Goal: Transaction & Acquisition: Purchase product/service

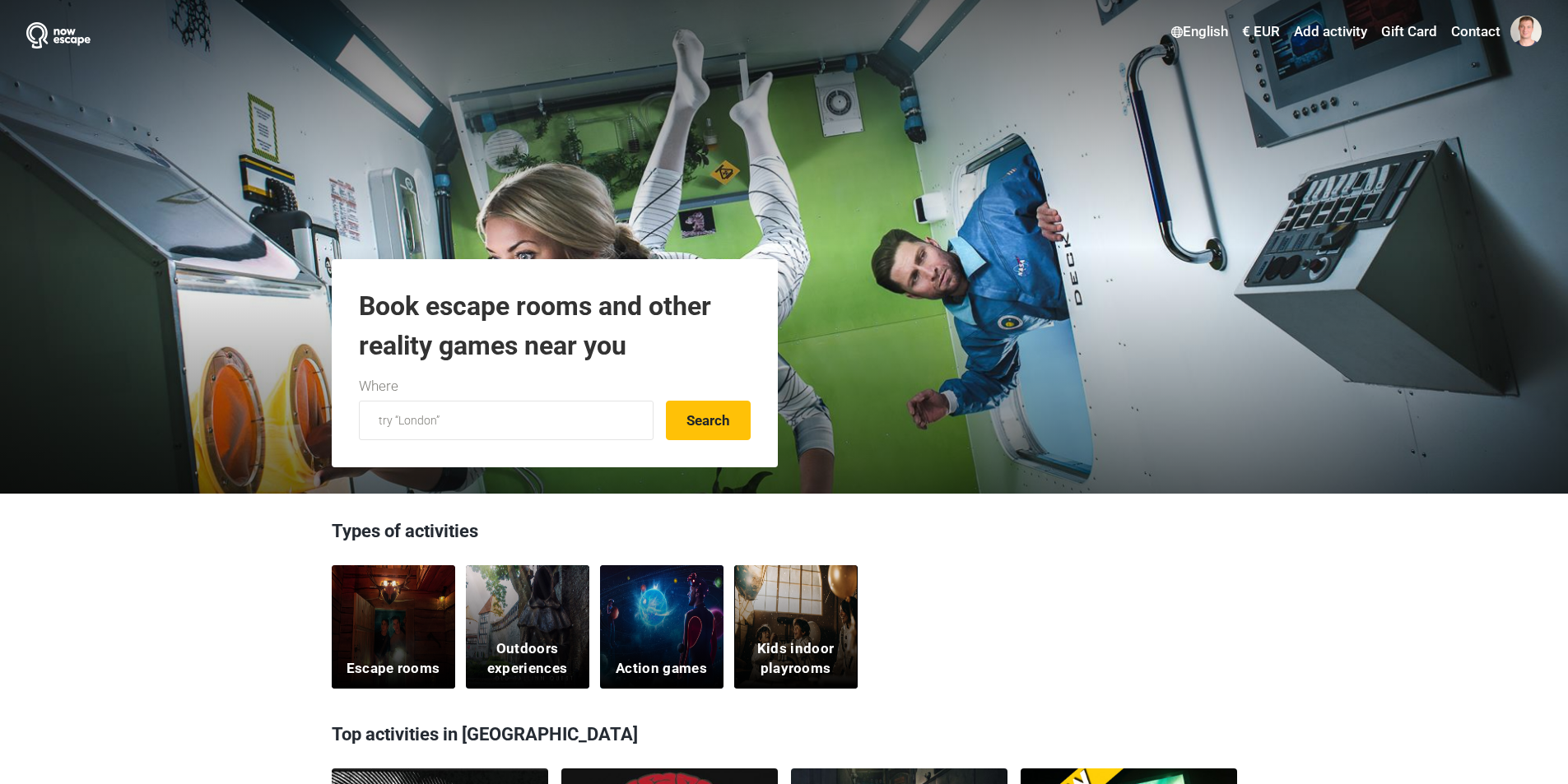
click at [817, 643] on h5 "Kids indoor playrooms" at bounding box center [795, 660] width 103 height 40
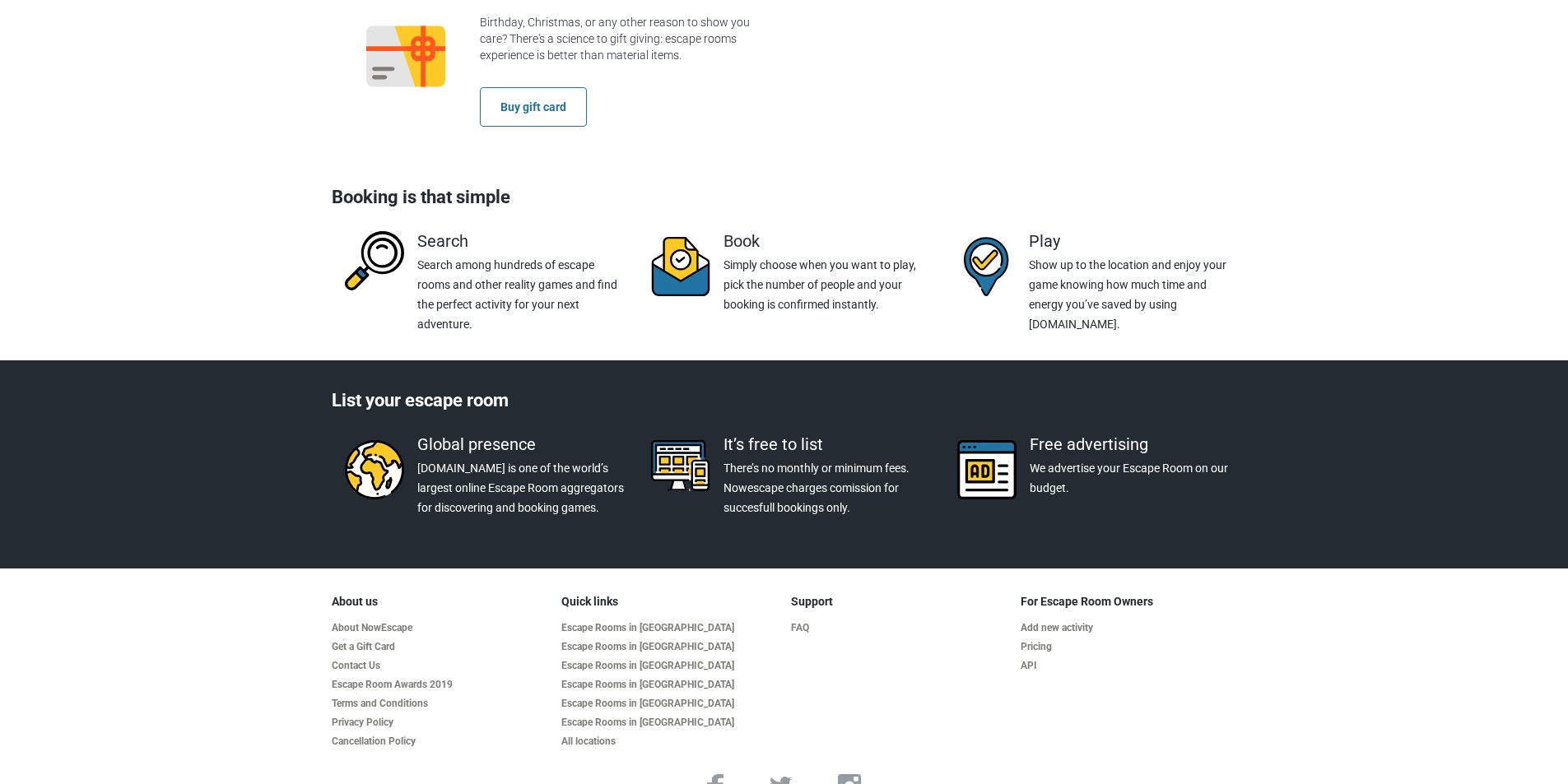
scroll to position [2574, 0]
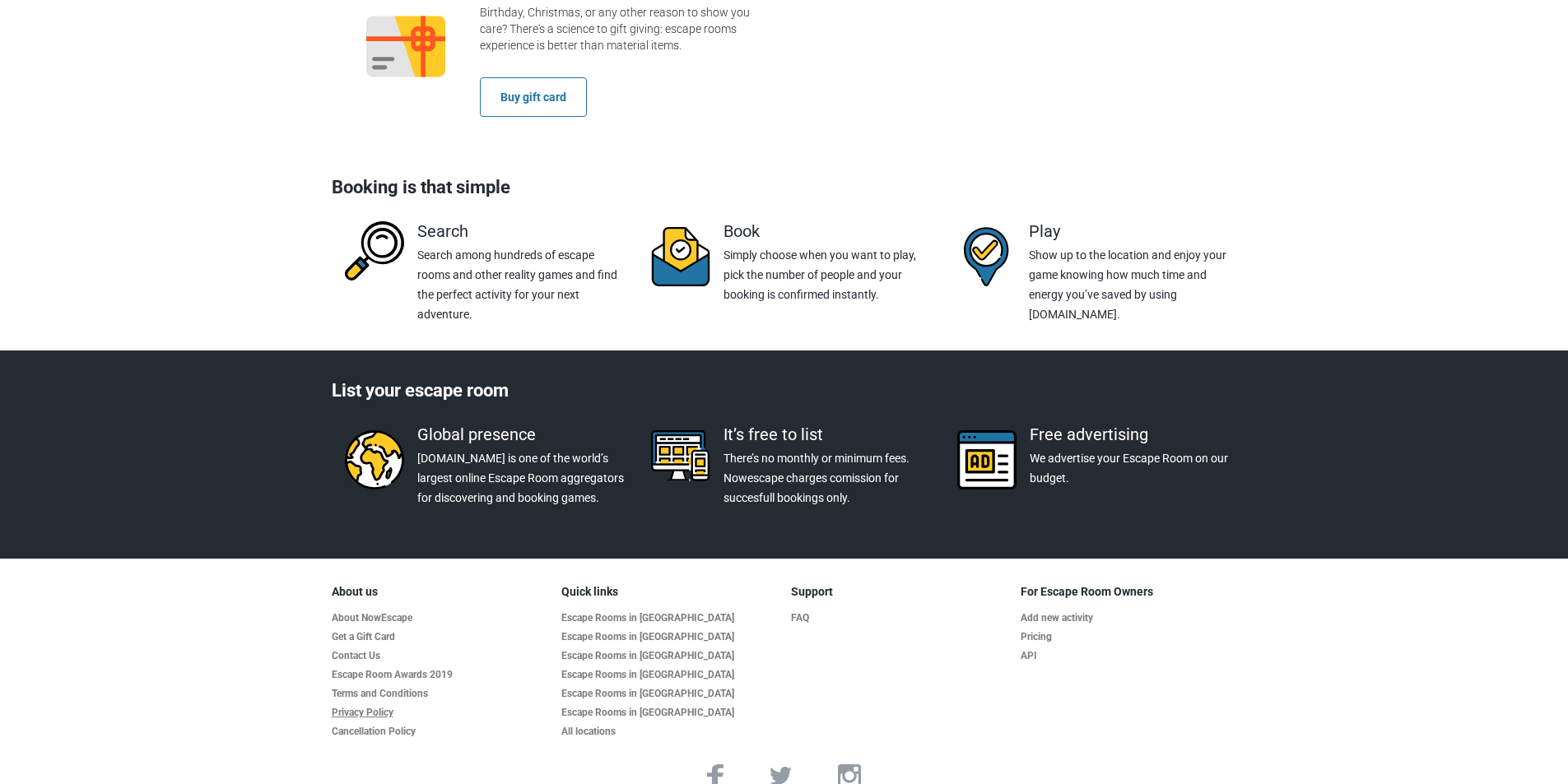
click at [387, 707] on link "Privacy Policy" at bounding box center [439, 712] width 217 height 12
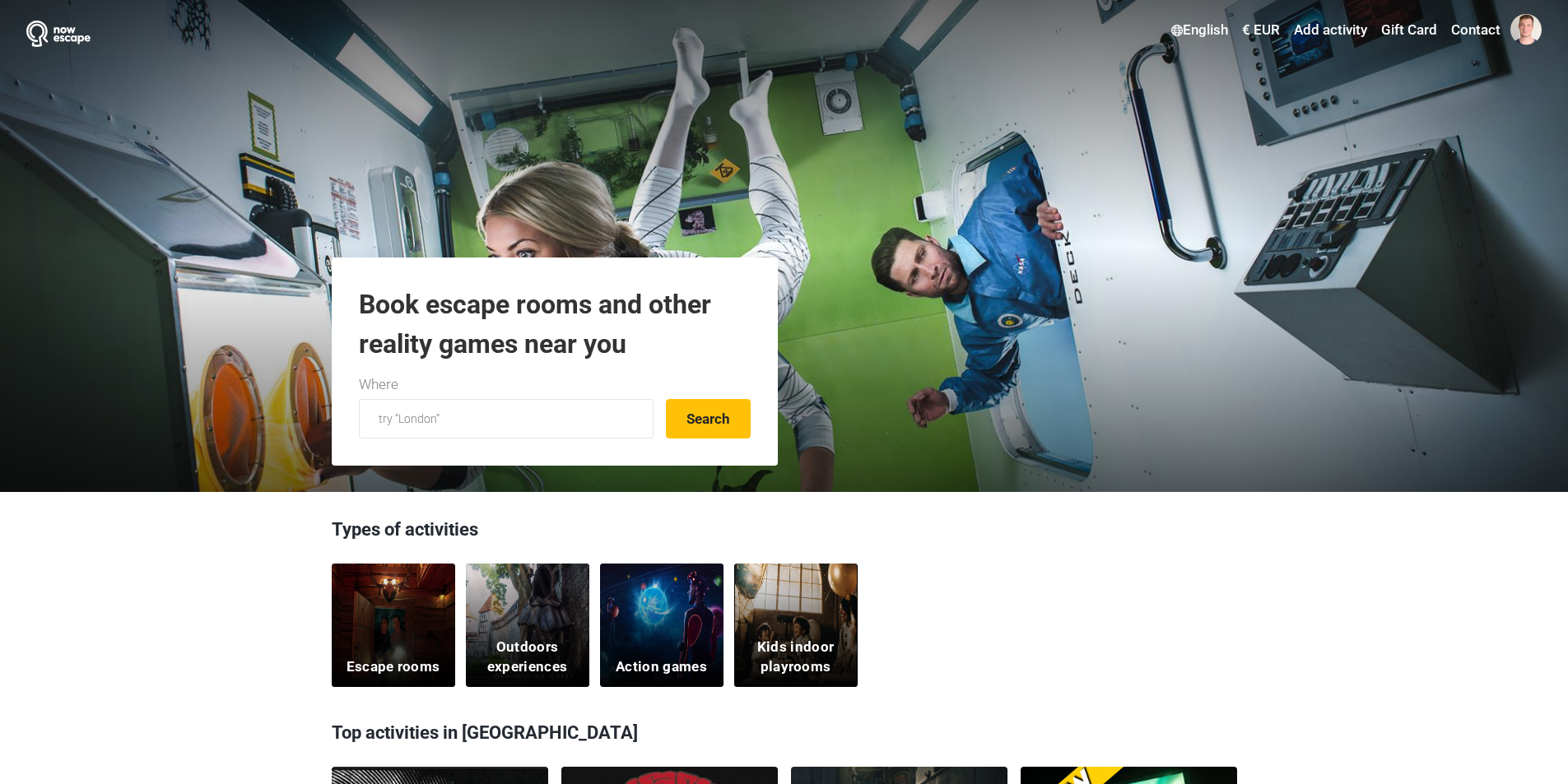
scroll to position [0, 0]
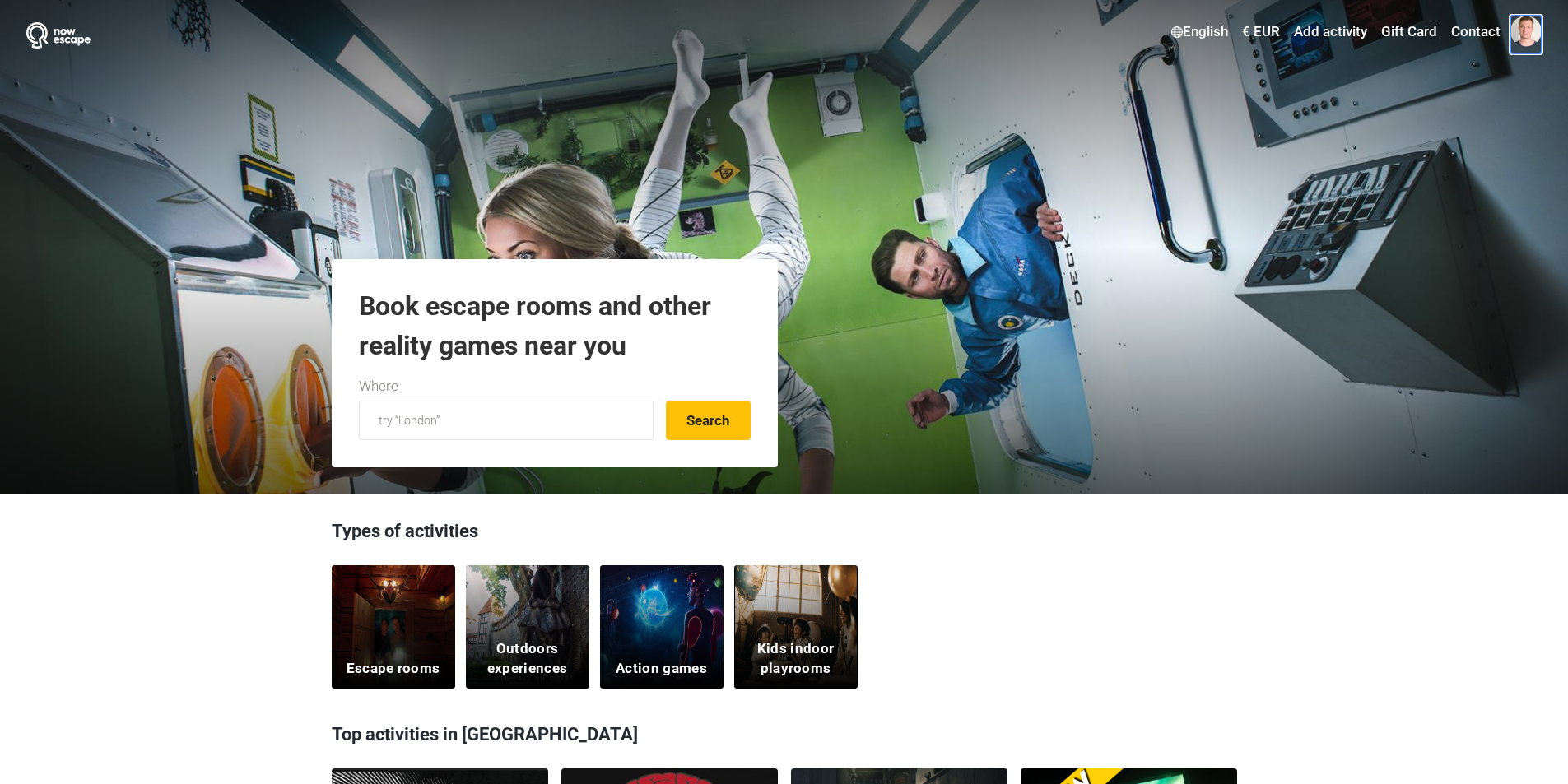
click at [1520, 38] on span at bounding box center [1526, 31] width 31 height 31
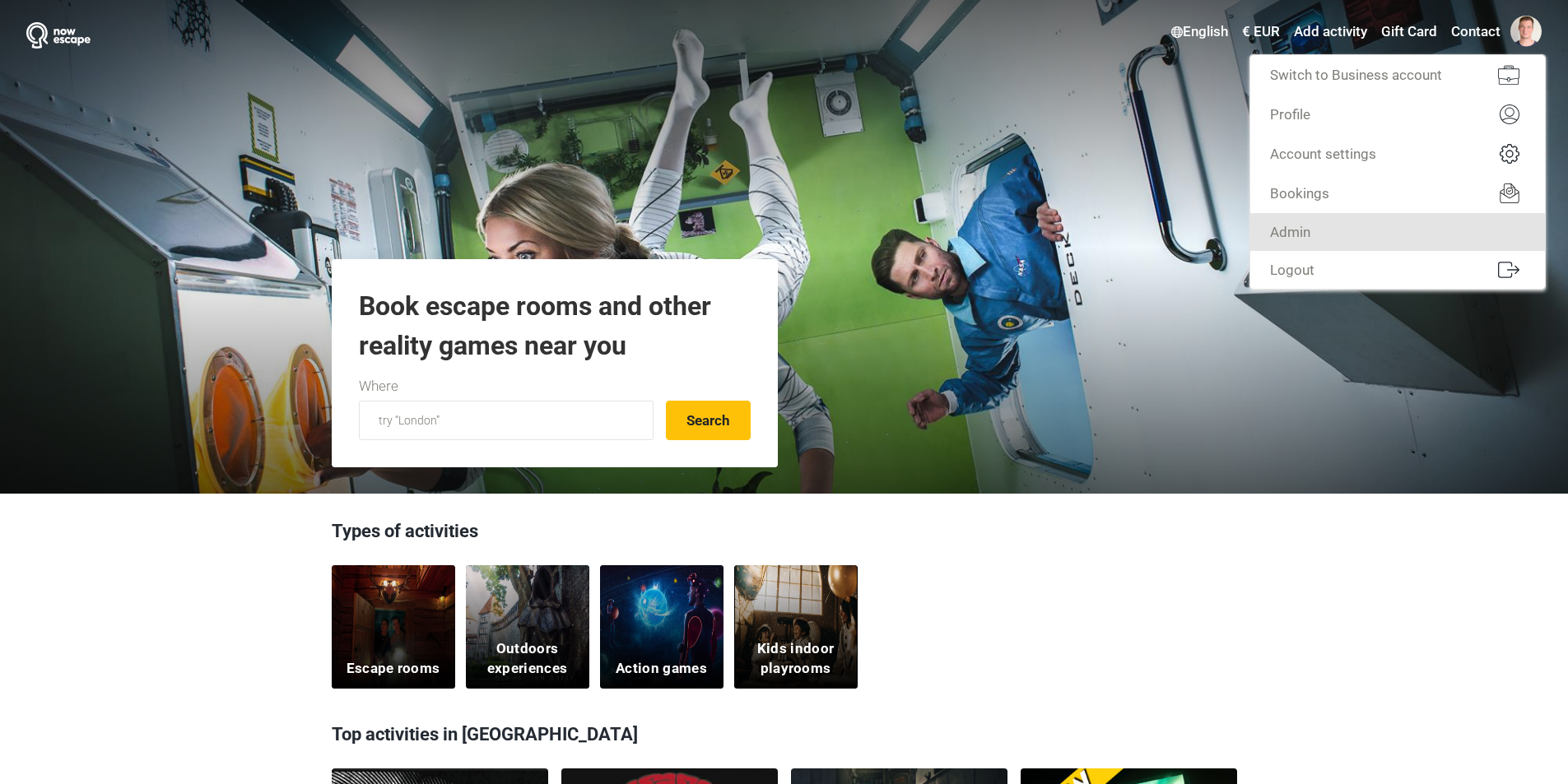
click at [1444, 230] on link "Admin" at bounding box center [1397, 232] width 294 height 38
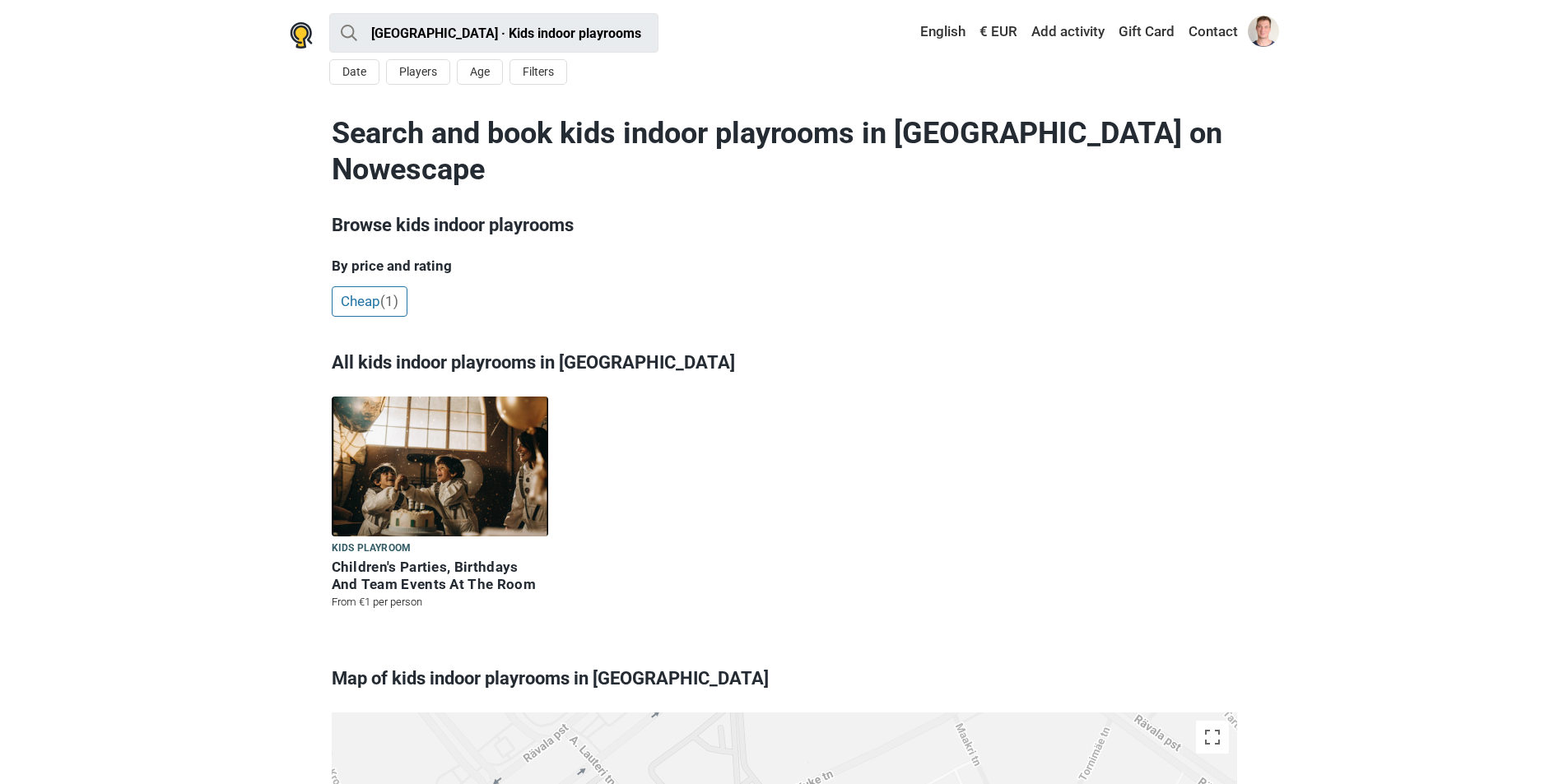
click at [440, 402] on img at bounding box center [439, 467] width 217 height 140
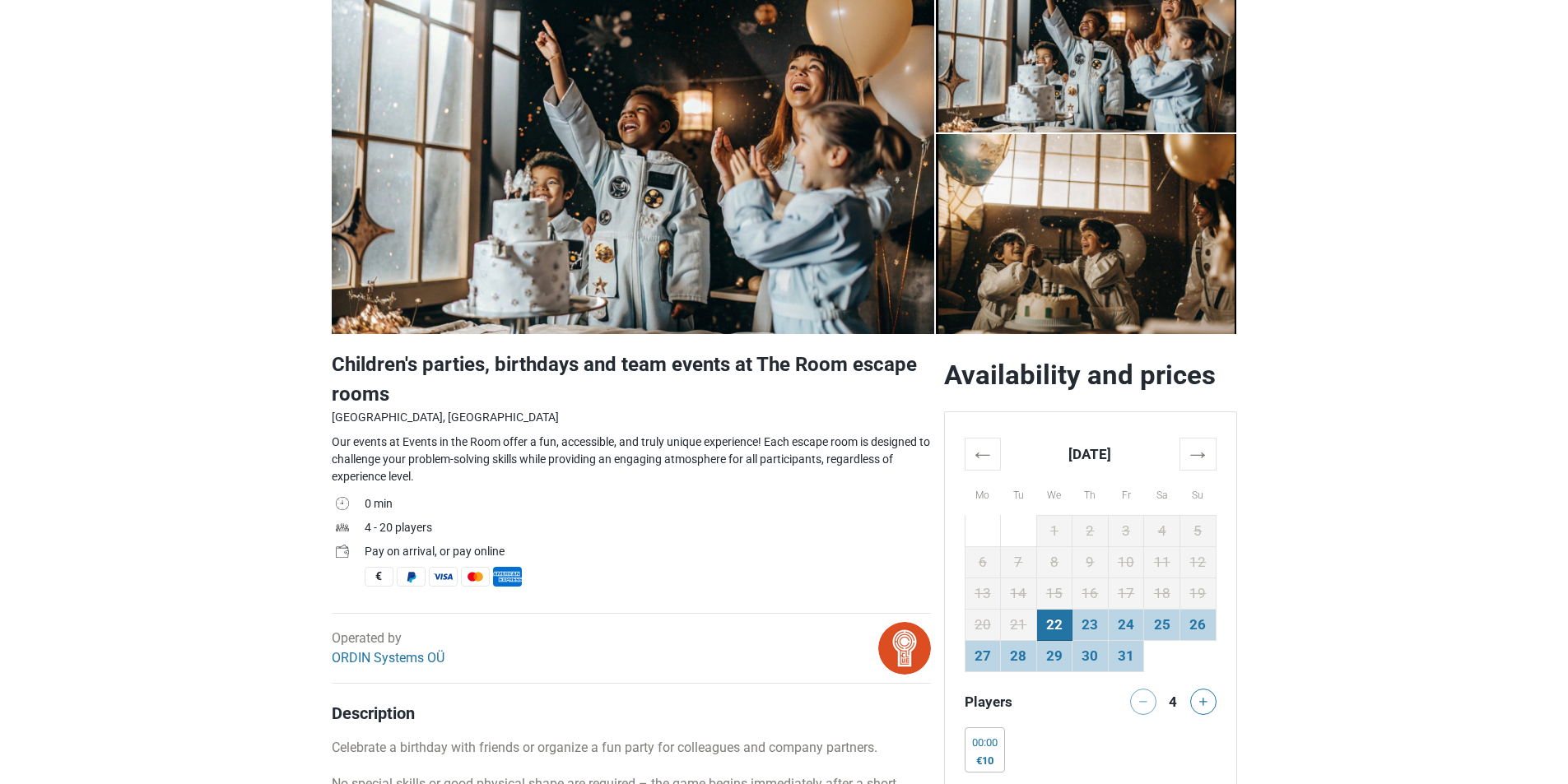
scroll to position [165, 0]
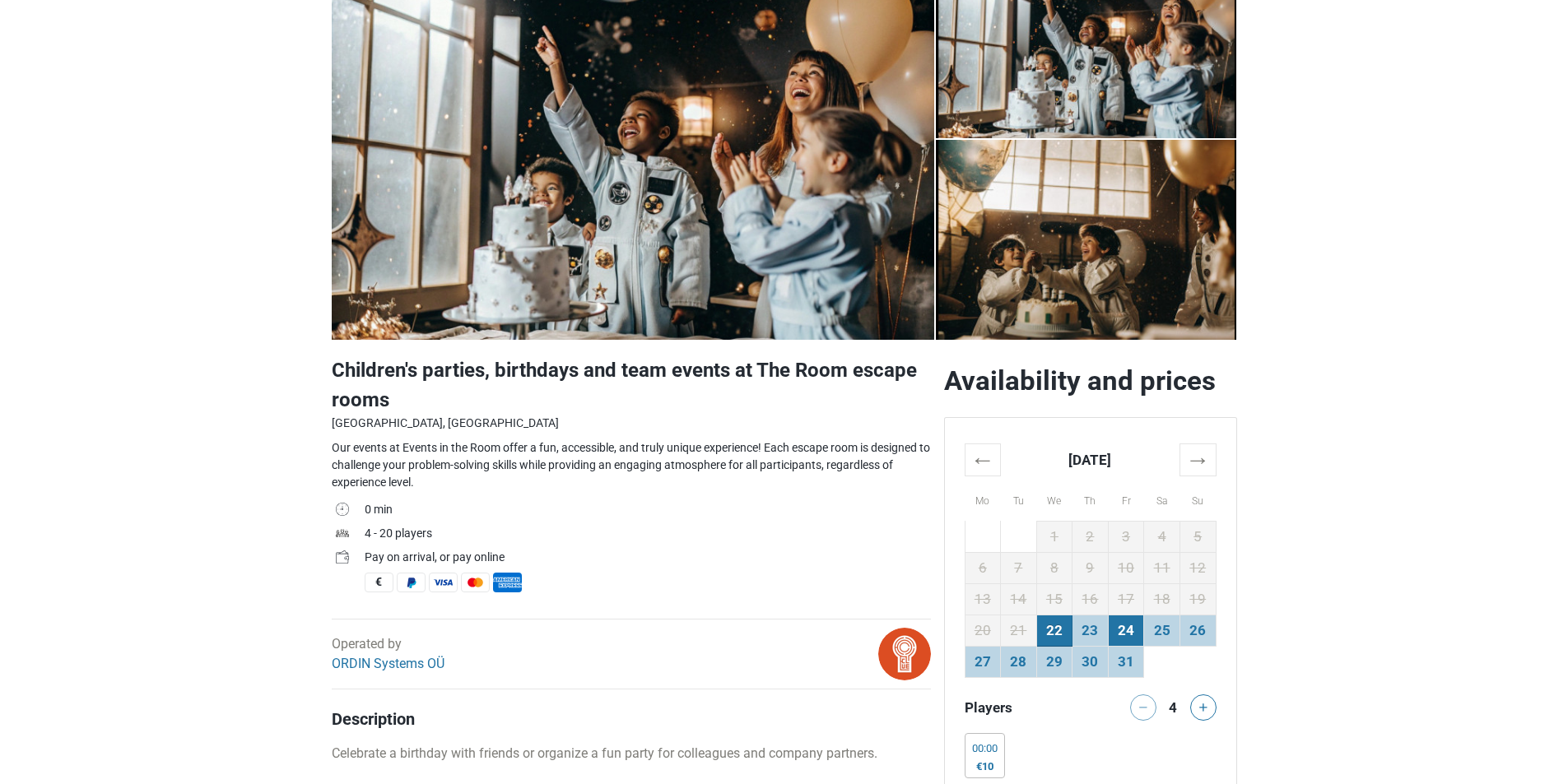
click at [1110, 634] on td "24" at bounding box center [1126, 631] width 36 height 31
click at [1096, 634] on td "23" at bounding box center [1091, 631] width 36 height 31
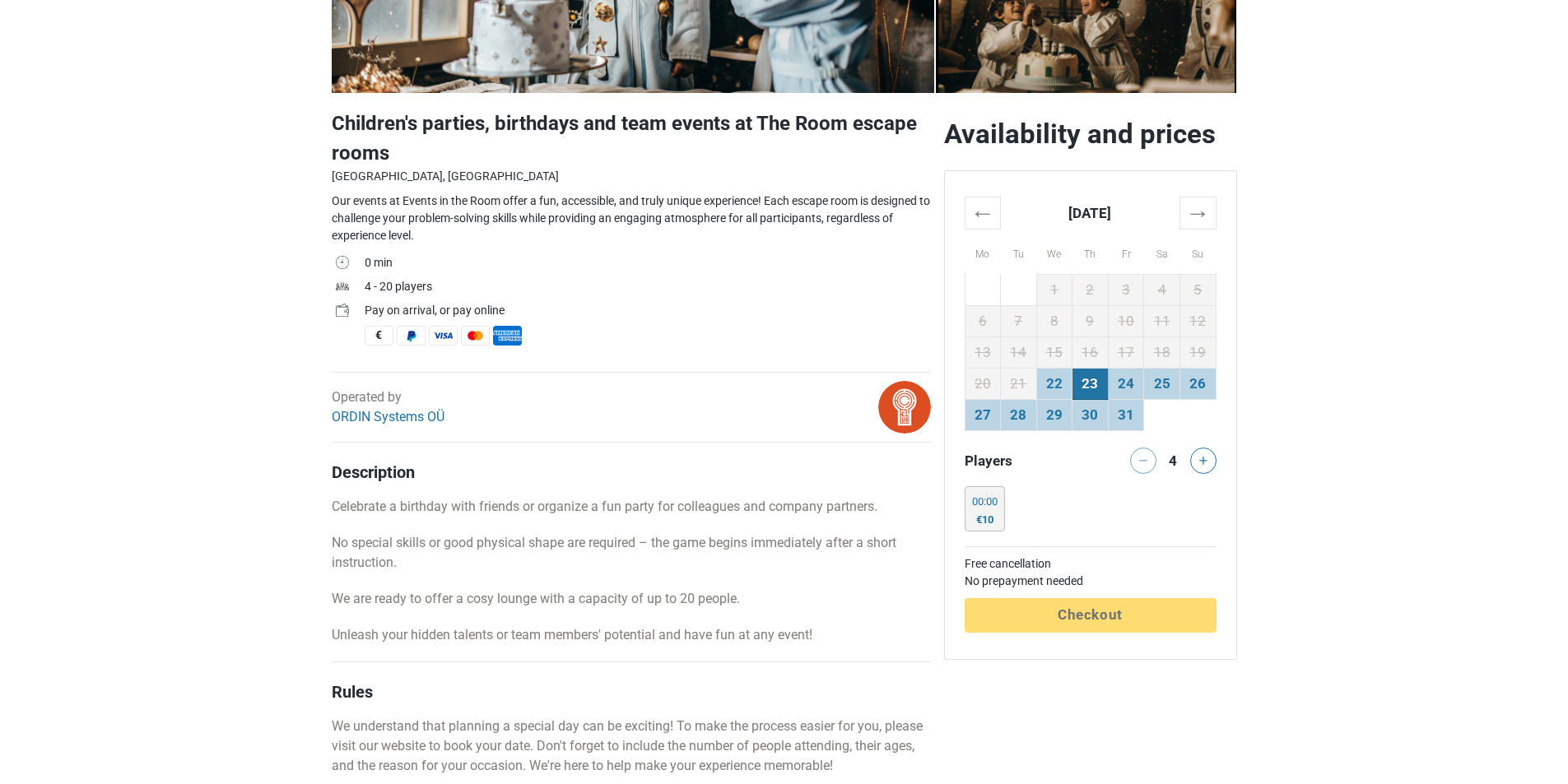
click at [994, 515] on div "€10" at bounding box center [984, 520] width 26 height 13
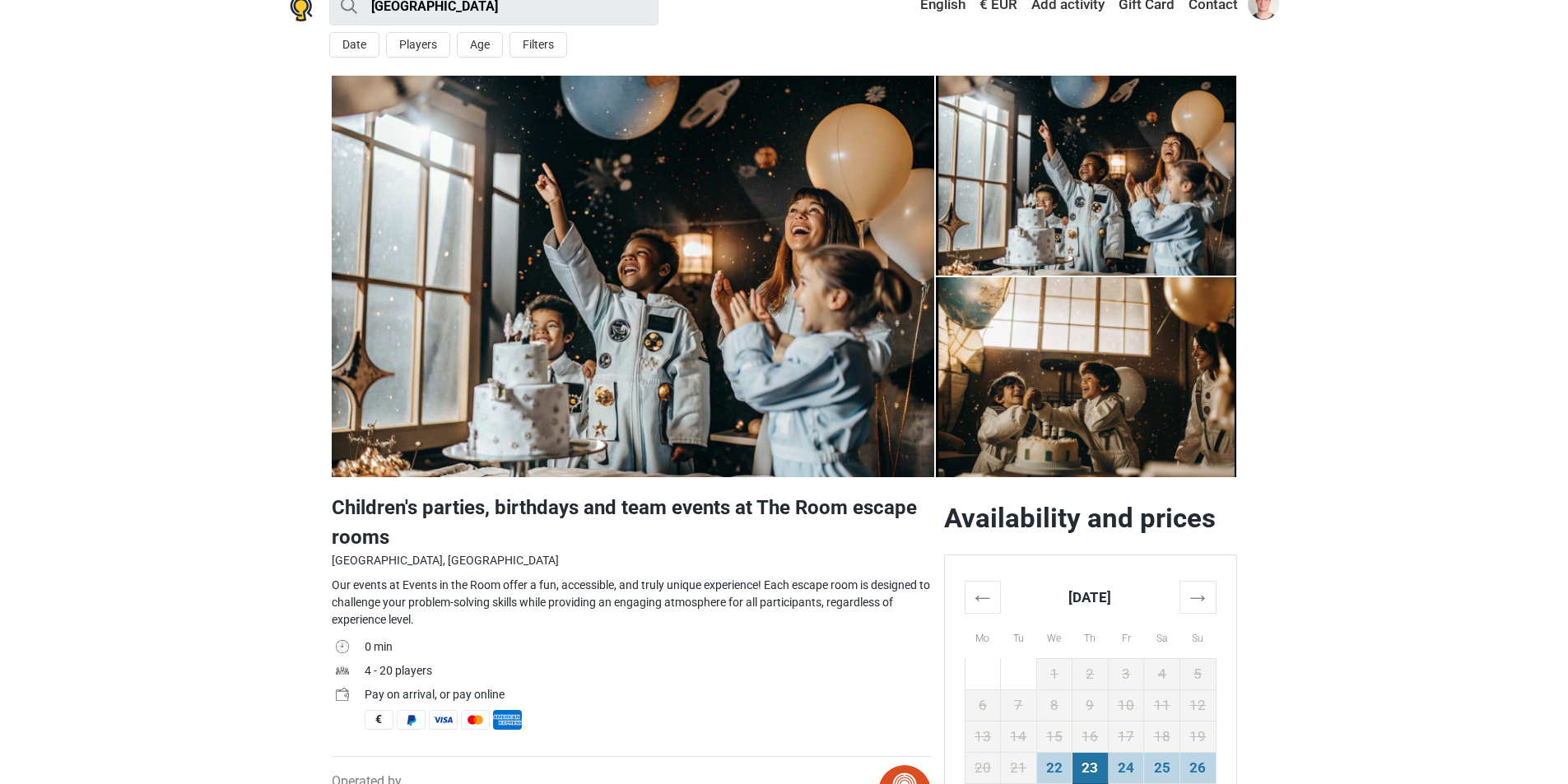
scroll to position [0, 0]
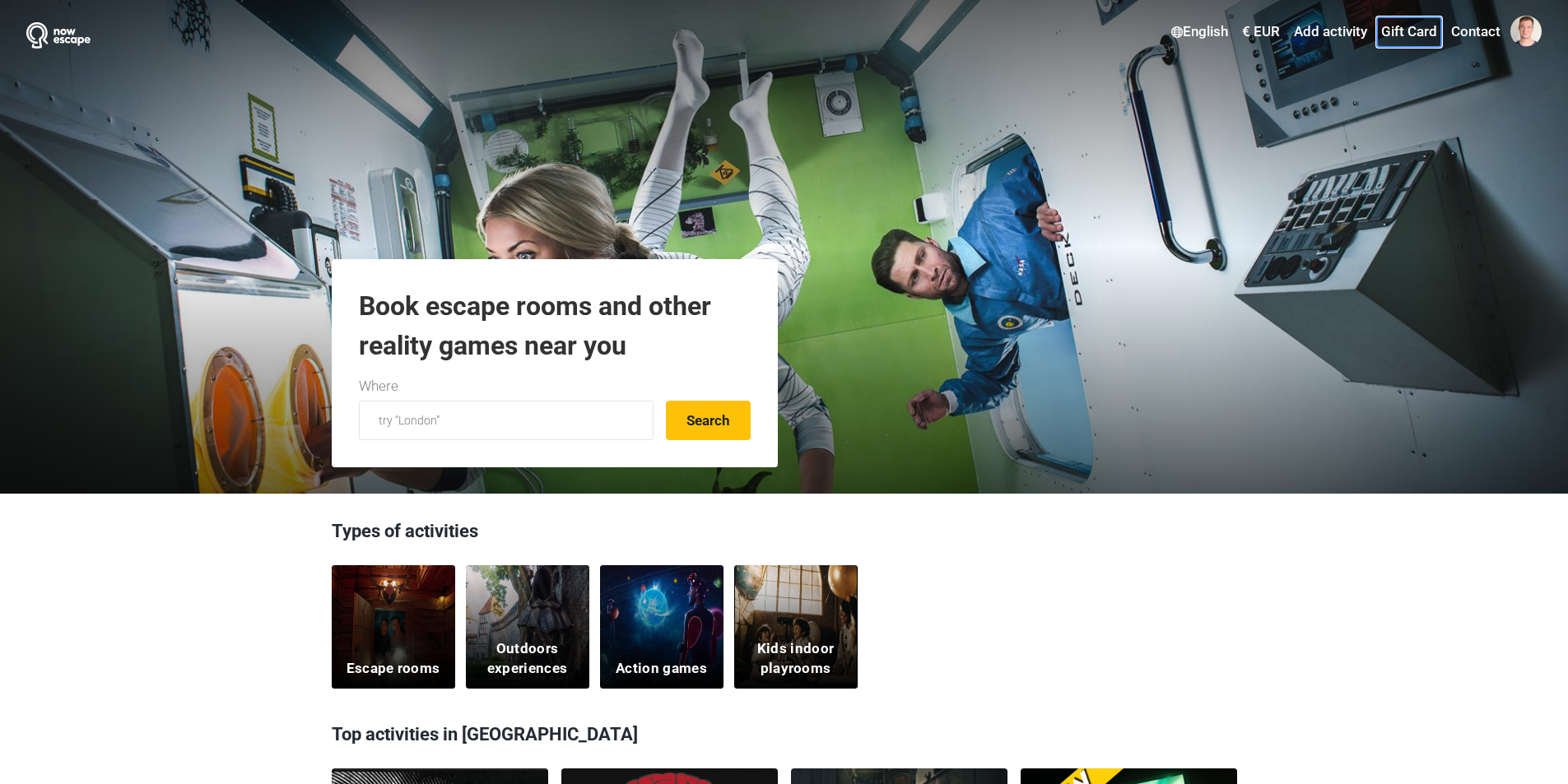
click at [1415, 36] on link "Gift Card" at bounding box center [1409, 32] width 64 height 30
click at [1406, 35] on link "Gift Card" at bounding box center [1409, 32] width 64 height 30
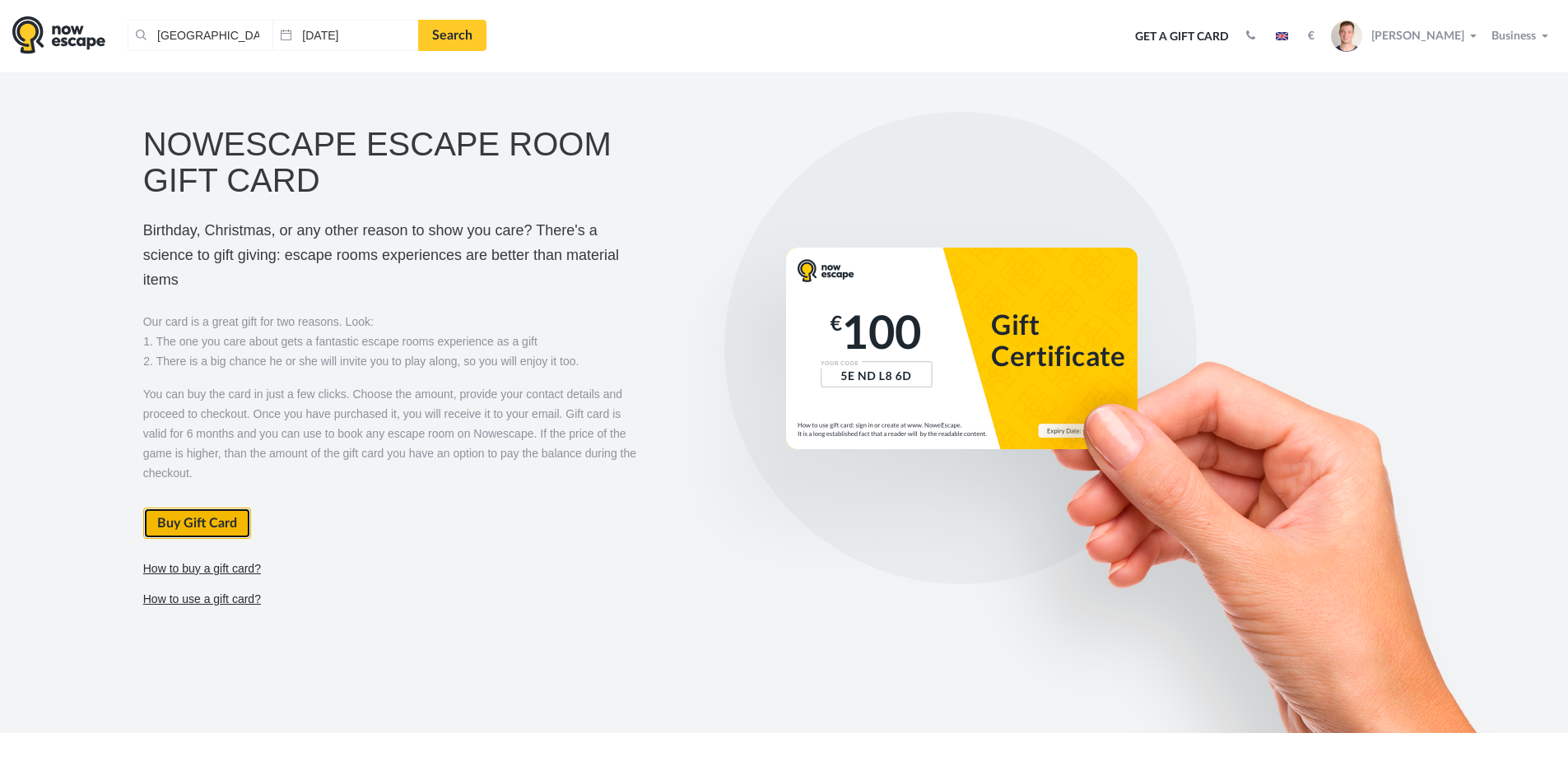
click at [175, 516] on link "Buy Gift Card" at bounding box center [197, 523] width 108 height 31
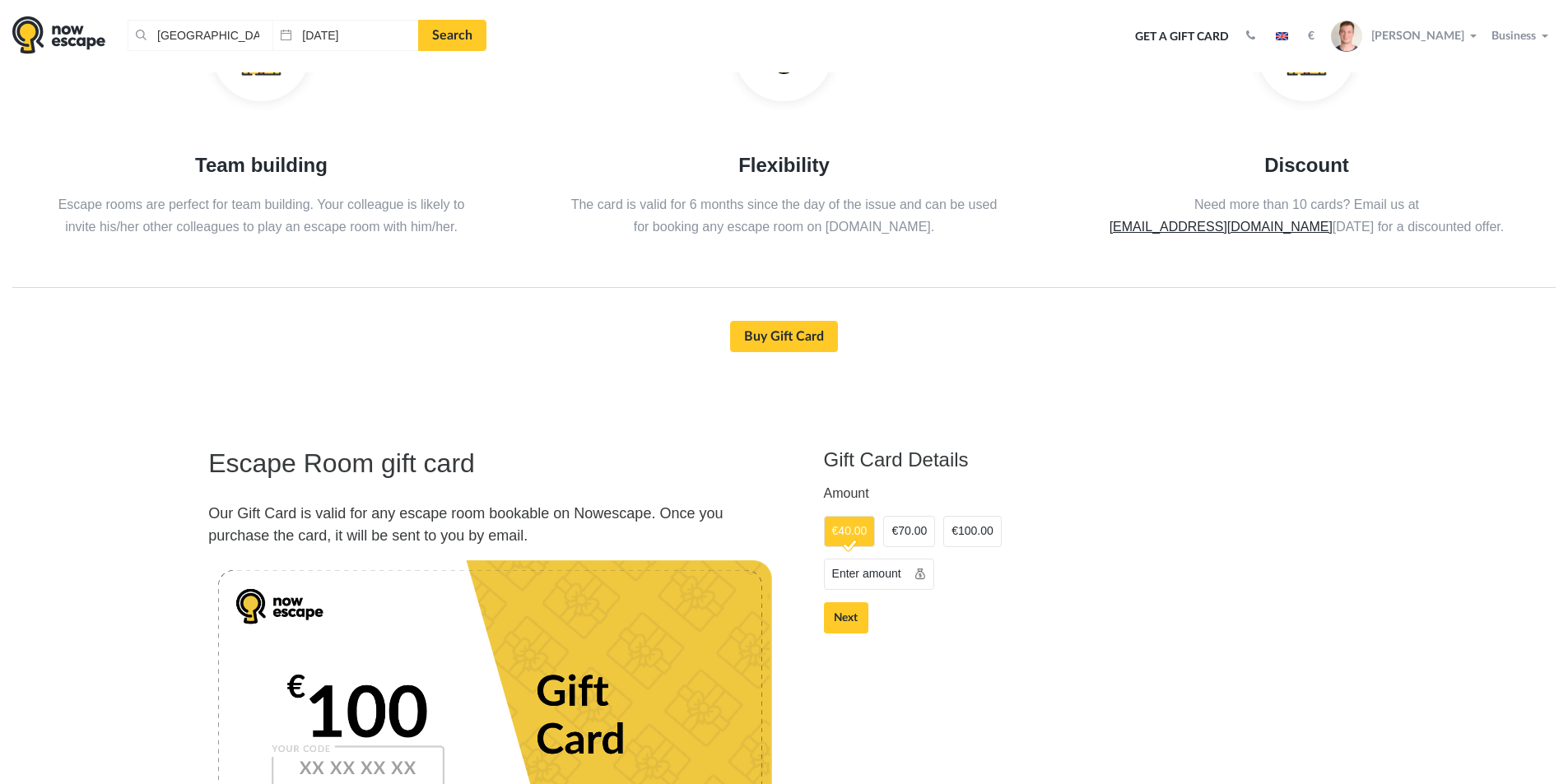
scroll to position [922, 0]
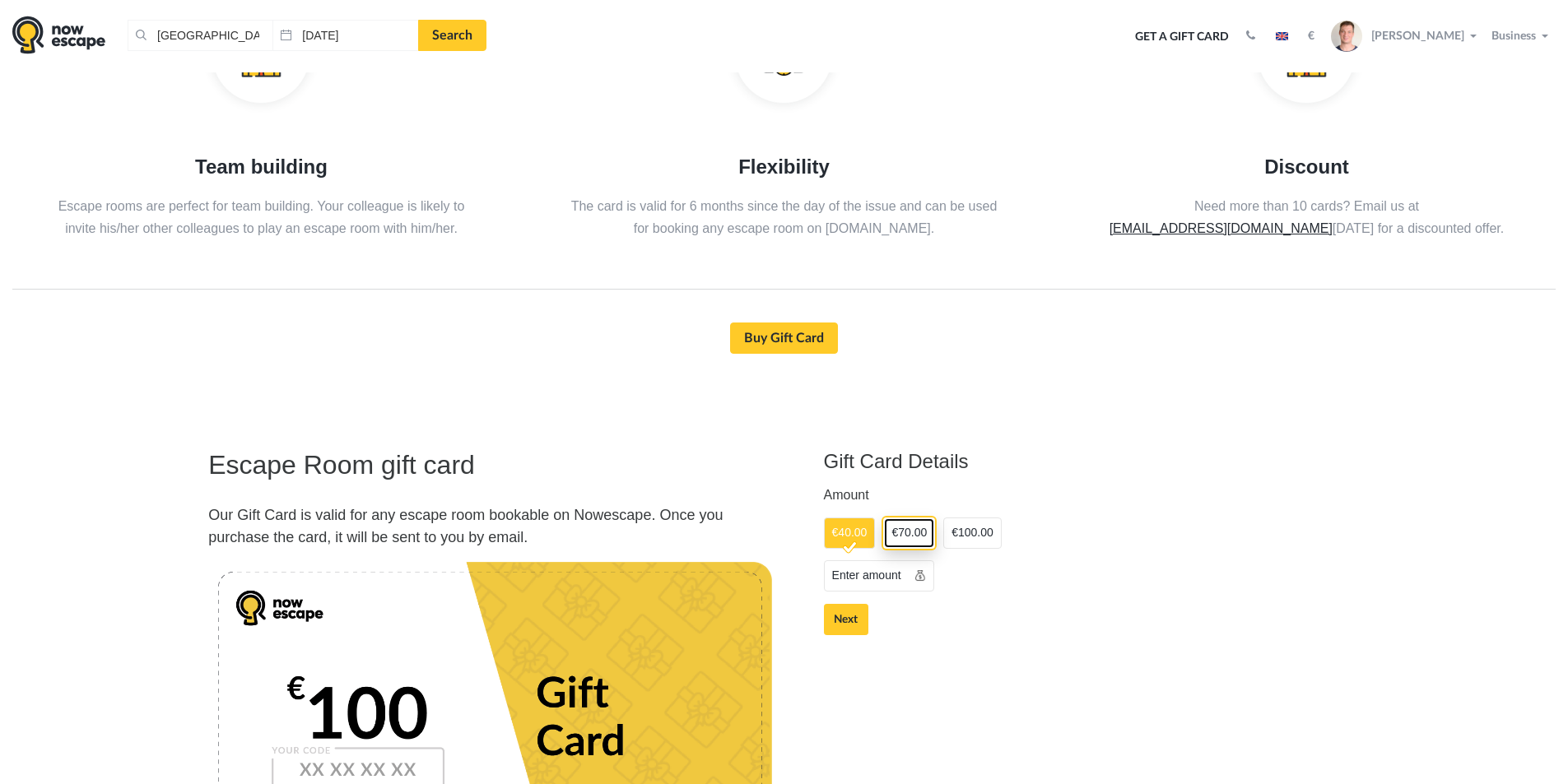
click at [914, 537] on link "€70.00" at bounding box center [908, 533] width 52 height 31
click at [970, 537] on link "€100.00" at bounding box center [972, 533] width 59 height 31
click at [885, 580] on link "Enter amount" at bounding box center [879, 576] width 110 height 31
click at [856, 539] on link "€40.00" at bounding box center [849, 533] width 52 height 31
drag, startPoint x: 903, startPoint y: 538, endPoint x: 923, endPoint y: 537, distance: 20.0
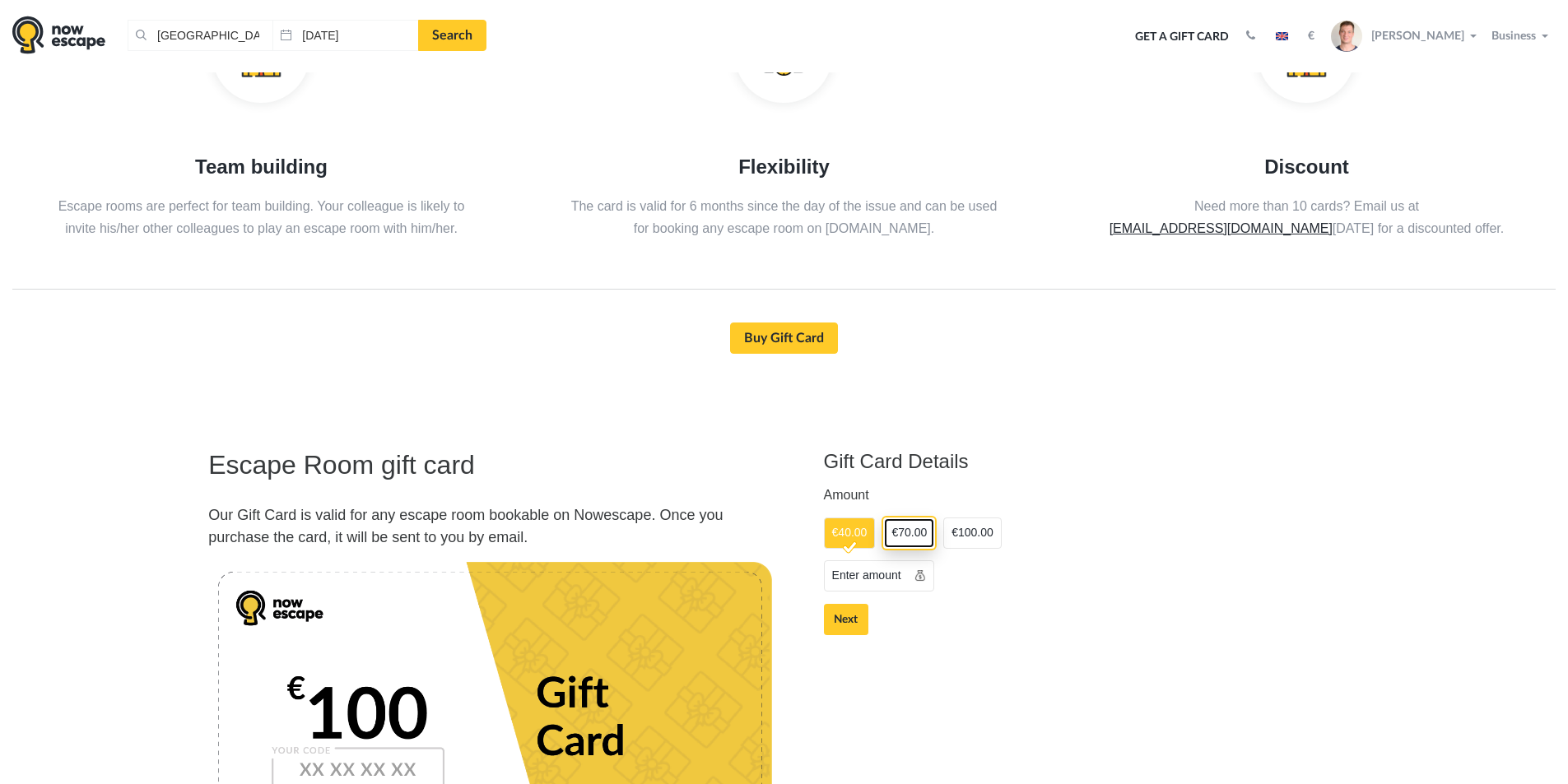
click at [904, 538] on link "€70.00" at bounding box center [908, 533] width 52 height 31
click at [982, 536] on link "€100.00" at bounding box center [972, 533] width 59 height 31
click at [864, 538] on link "€40.00" at bounding box center [849, 533] width 52 height 31
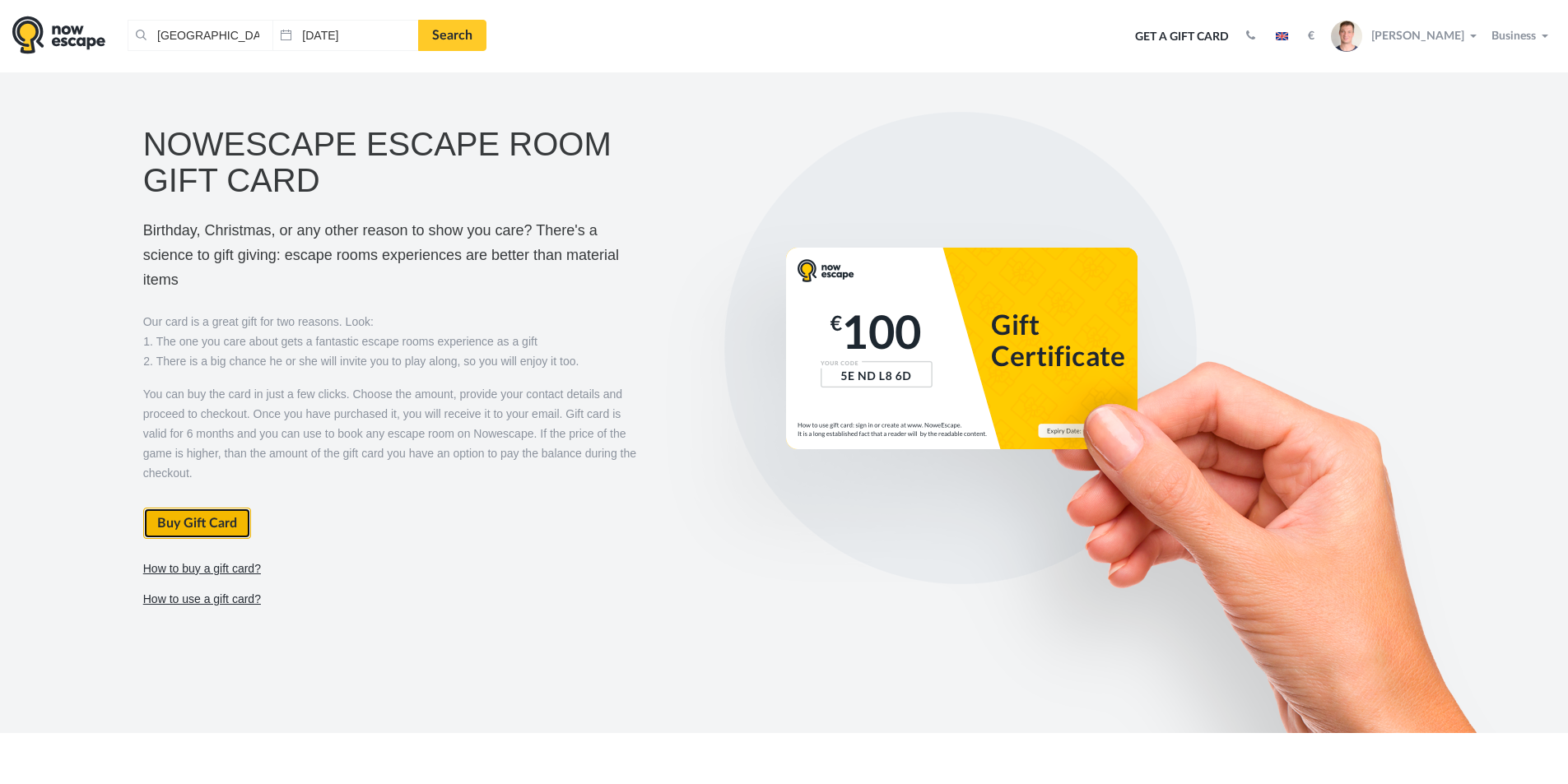
click at [206, 526] on link "Buy Gift Card" at bounding box center [197, 523] width 108 height 31
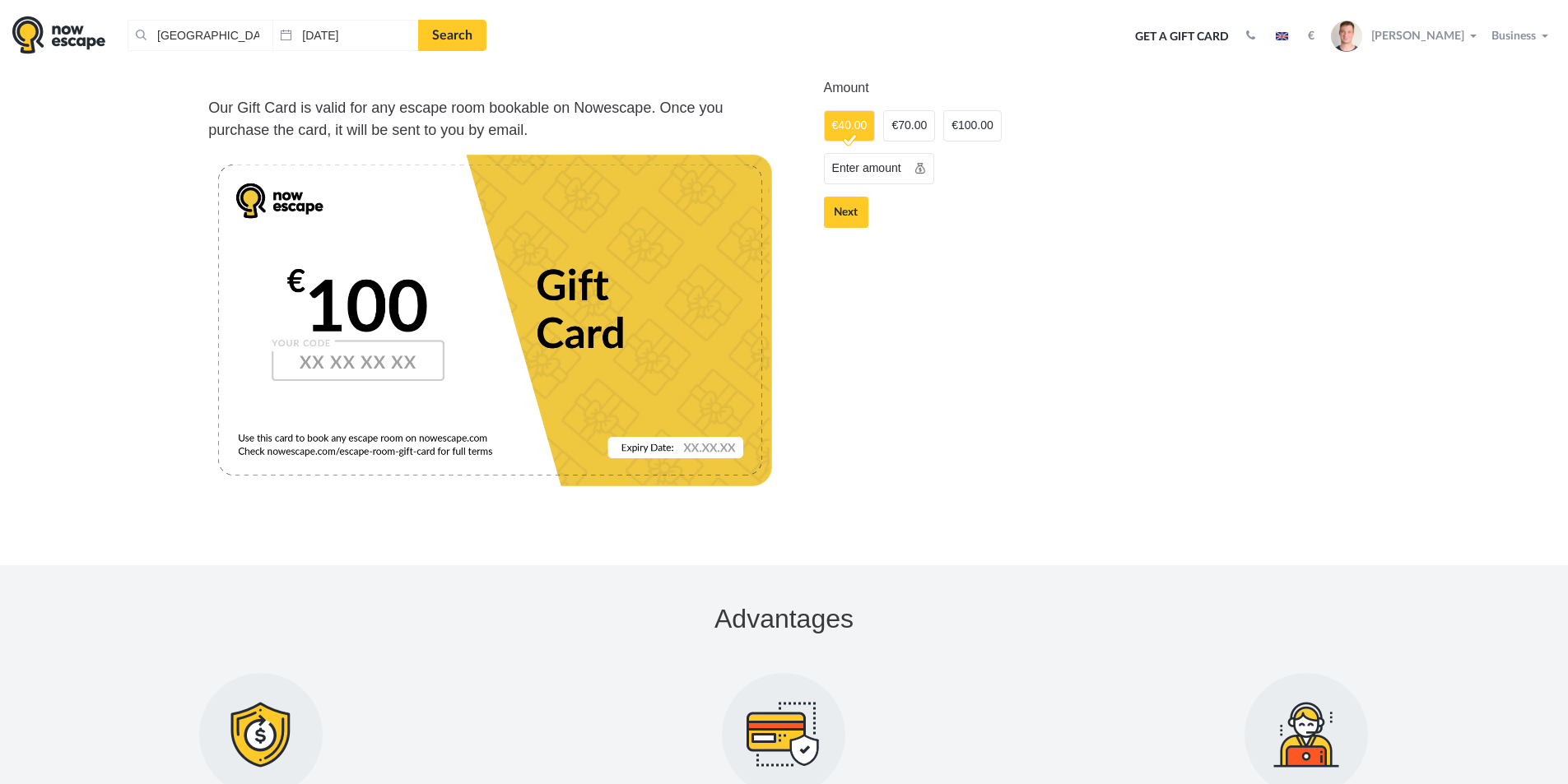
scroll to position [1333, 0]
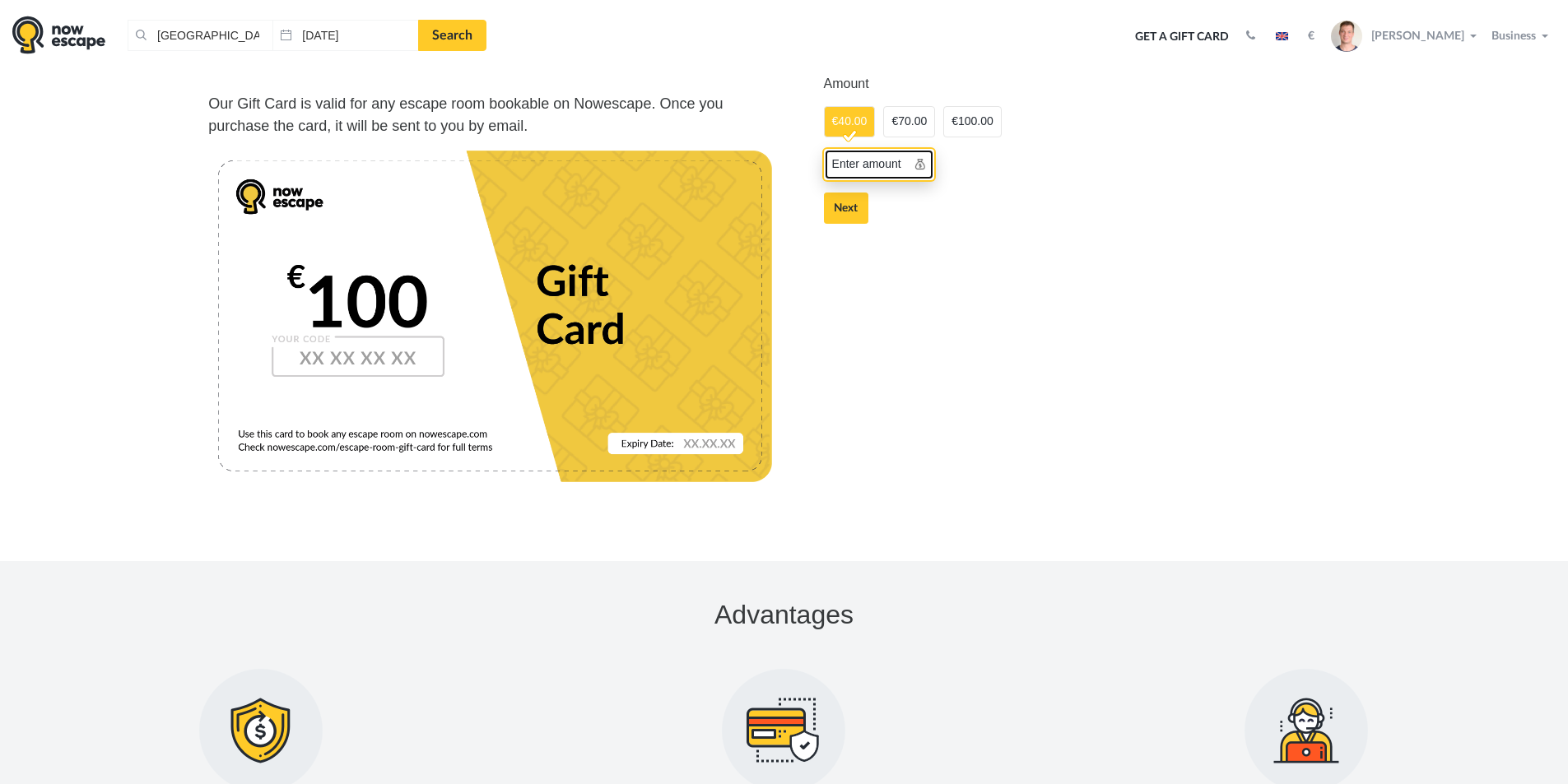
click at [865, 163] on link "Enter amount" at bounding box center [879, 165] width 110 height 31
type input "50"
click at [851, 207] on button "Next" at bounding box center [846, 205] width 45 height 31
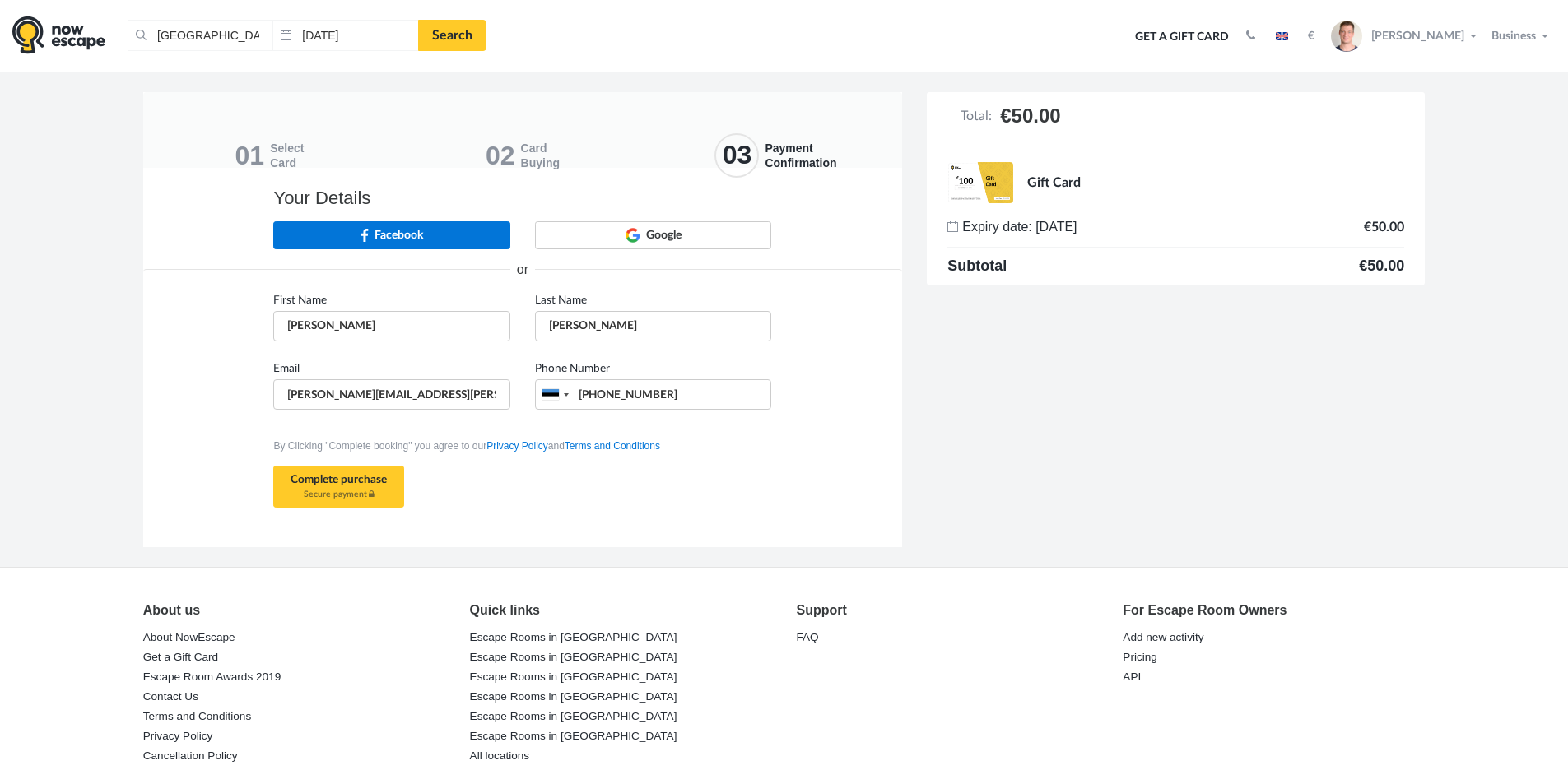
type input "[PHONE_NUMBER]"
click at [1016, 259] on span "Subtotal €50.00" at bounding box center [1176, 265] width 457 height 40
click at [985, 267] on span "Subtotal" at bounding box center [977, 265] width 59 height 15
drag, startPoint x: 702, startPoint y: 397, endPoint x: 495, endPoint y: 397, distance: 207.0
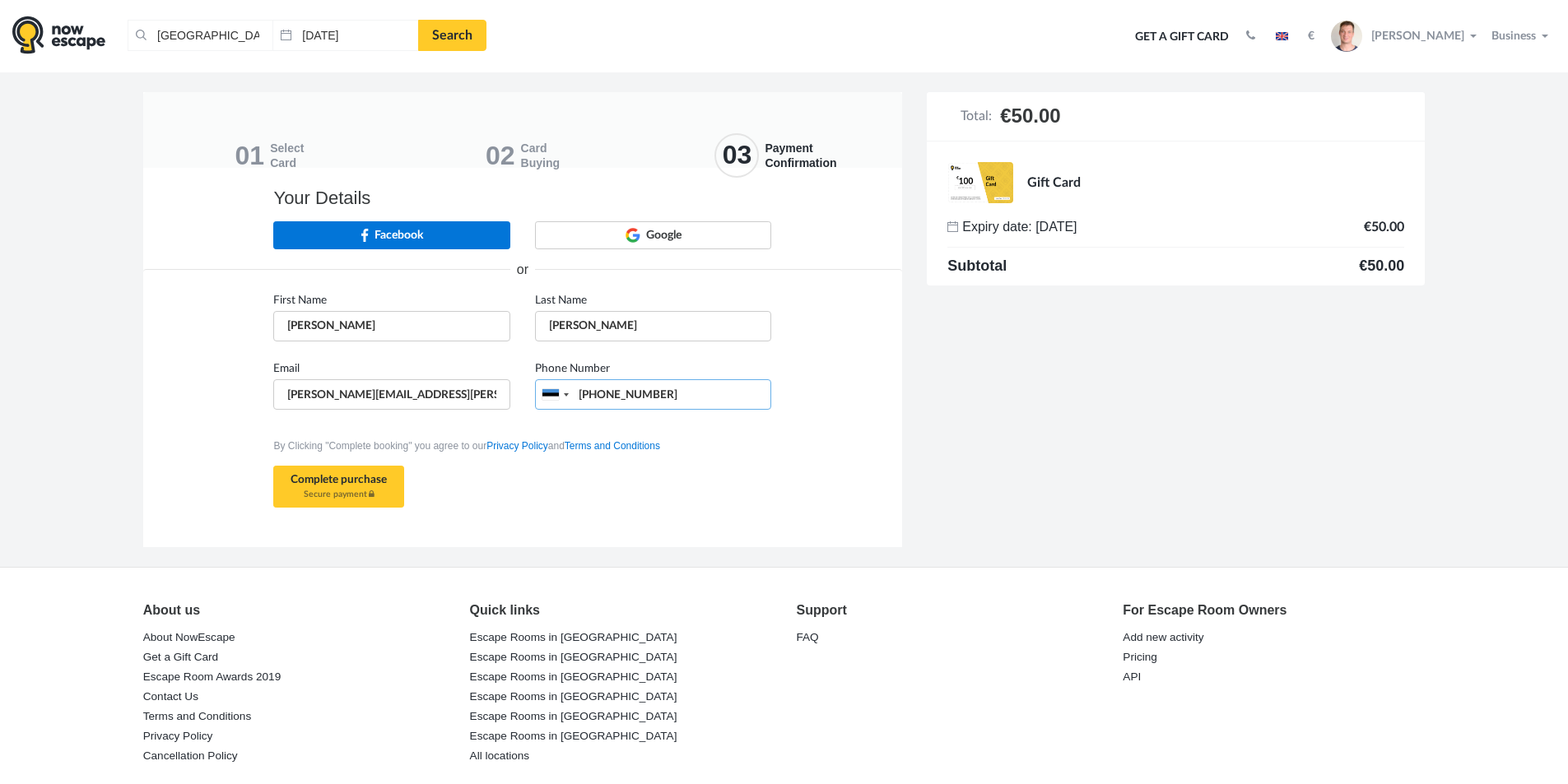
click at [499, 395] on div "Email fred.pedersen@nowescape.com Phone Number United States +1 United Kingdom …" at bounding box center [522, 392] width 523 height 68
click at [346, 490] on button "Complete purchase Secure payment" at bounding box center [338, 486] width 131 height 42
type input "+37258831430"
click at [328, 486] on b "Complete purchase" at bounding box center [338, 480] width 96 height 12
type input "[PHONE_NUMBER]"
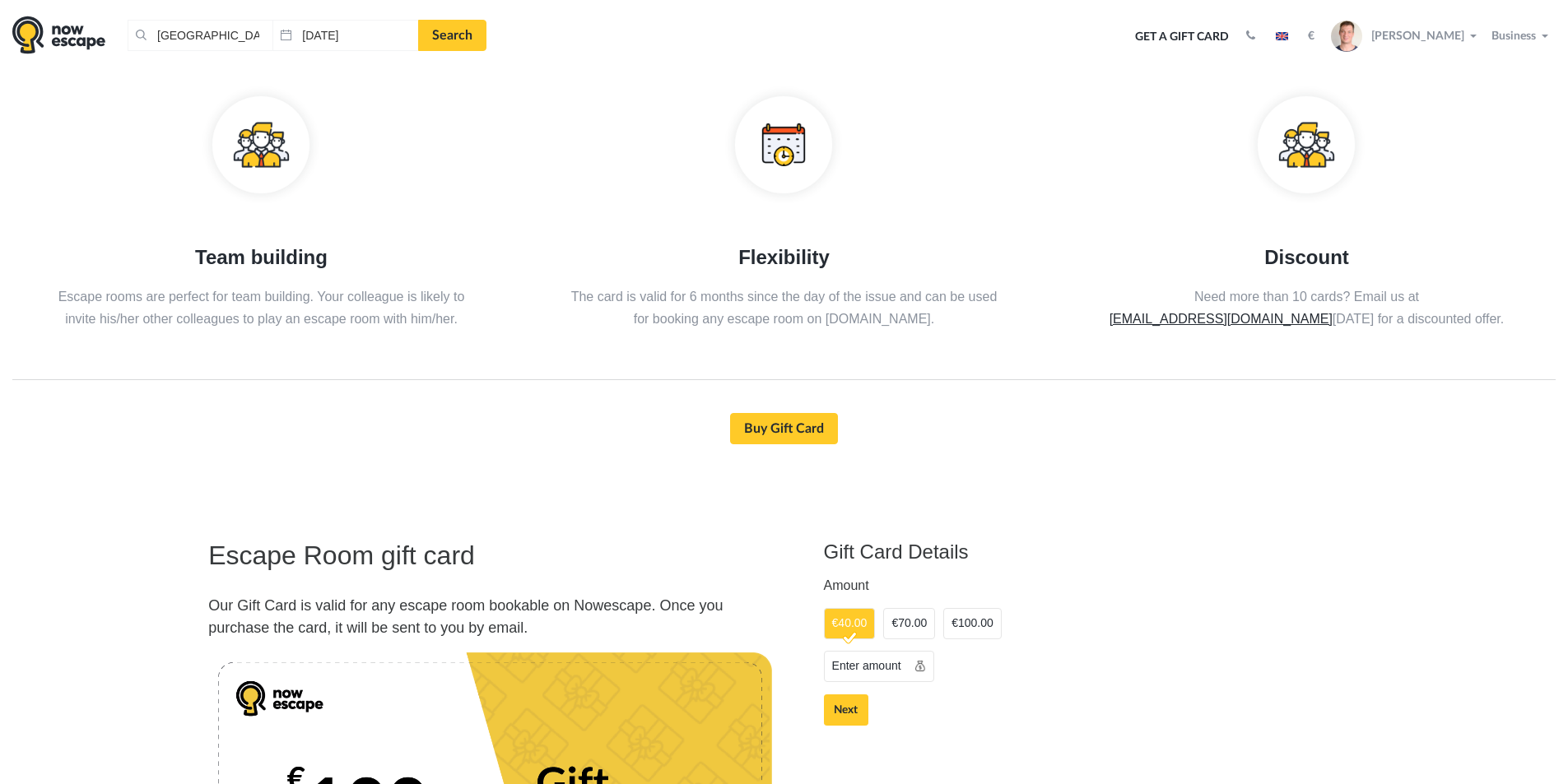
scroll to position [1004, 0]
